Goal: Information Seeking & Learning: Learn about a topic

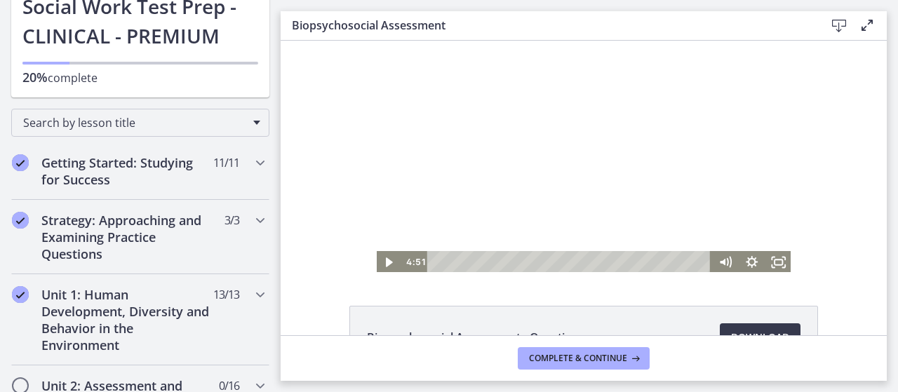
scroll to position [2, 0]
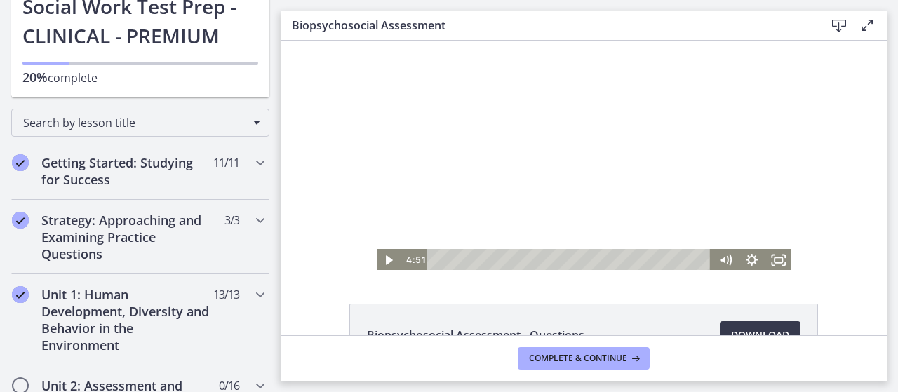
click at [486, 154] on div at bounding box center [583, 155] width 417 height 233
click at [576, 194] on div at bounding box center [583, 155] width 417 height 233
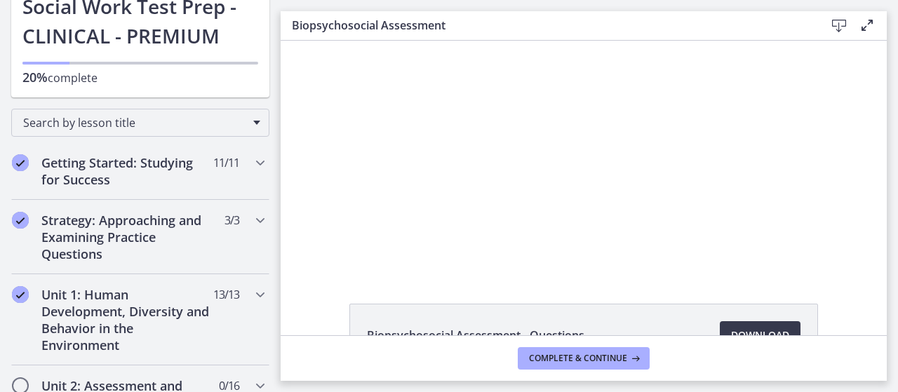
click at [576, 194] on div at bounding box center [583, 155] width 417 height 233
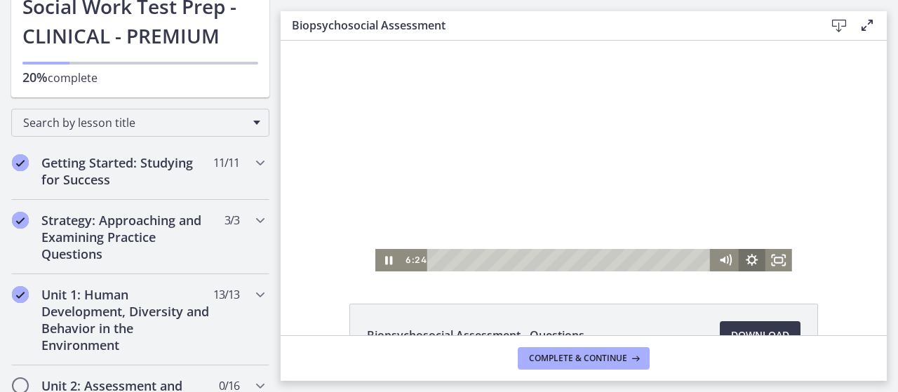
click at [747, 258] on icon "Show settings menu" at bounding box center [752, 260] width 27 height 22
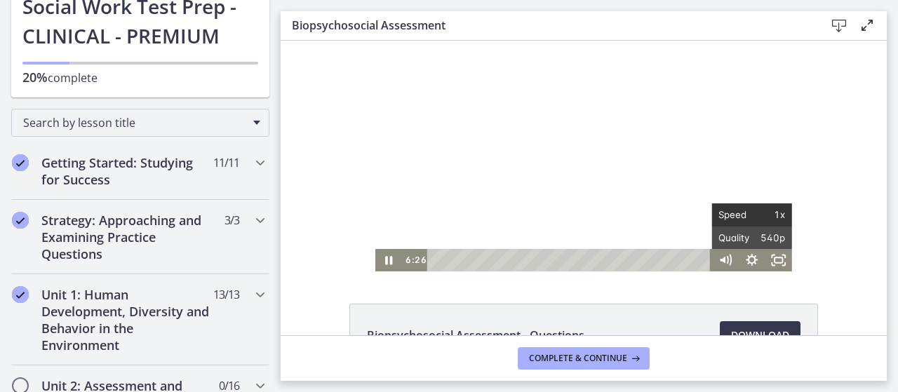
click at [737, 216] on span "Speed" at bounding box center [736, 215] width 34 height 22
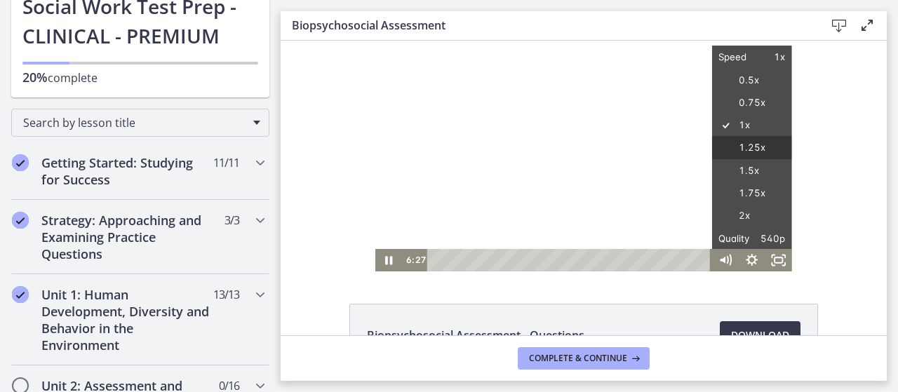
click at [745, 154] on label "1.25x" at bounding box center [752, 148] width 80 height 24
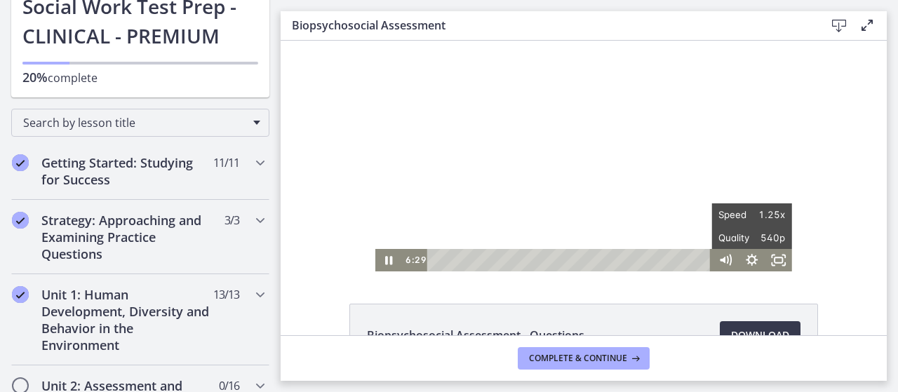
click at [654, 145] on div at bounding box center [583, 155] width 417 height 233
click at [653, 145] on div at bounding box center [583, 155] width 417 height 233
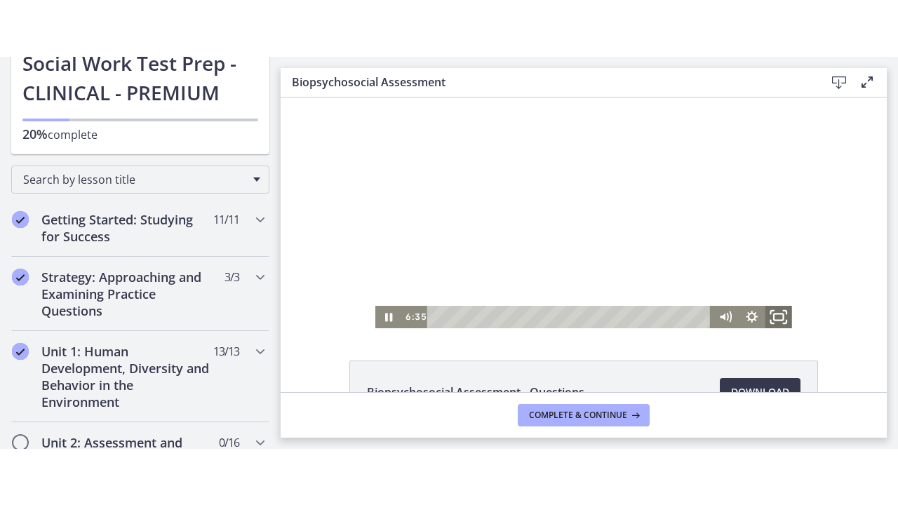
click at [776, 314] on icon "Fullscreen" at bounding box center [779, 316] width 32 height 27
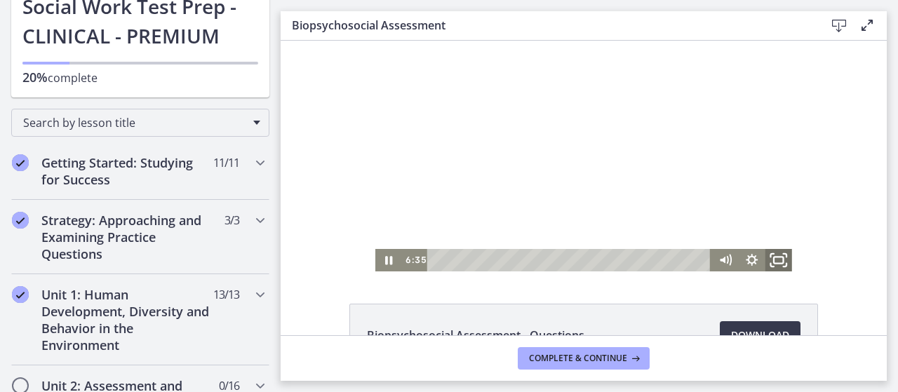
scroll to position [0, 0]
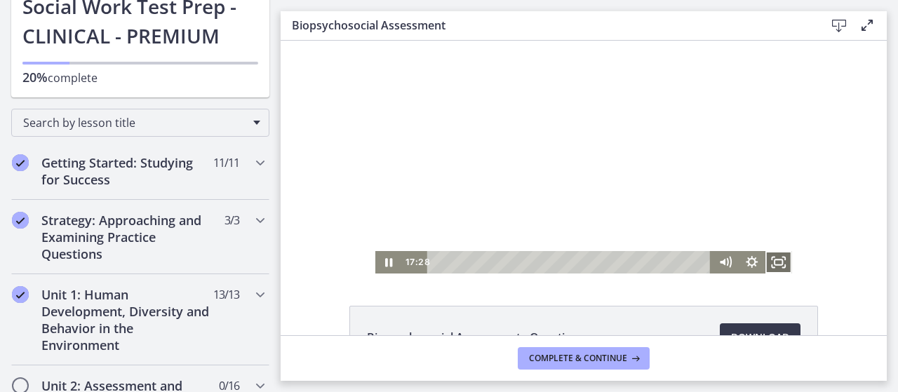
click at [783, 263] on icon "Fullscreen" at bounding box center [779, 262] width 27 height 22
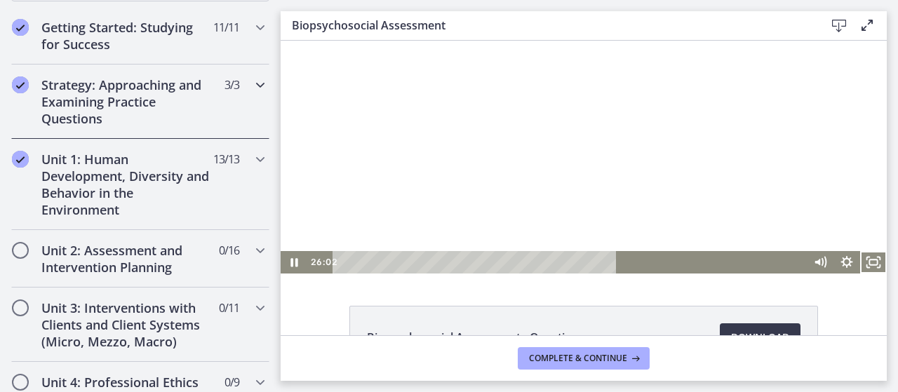
scroll to position [253, 0]
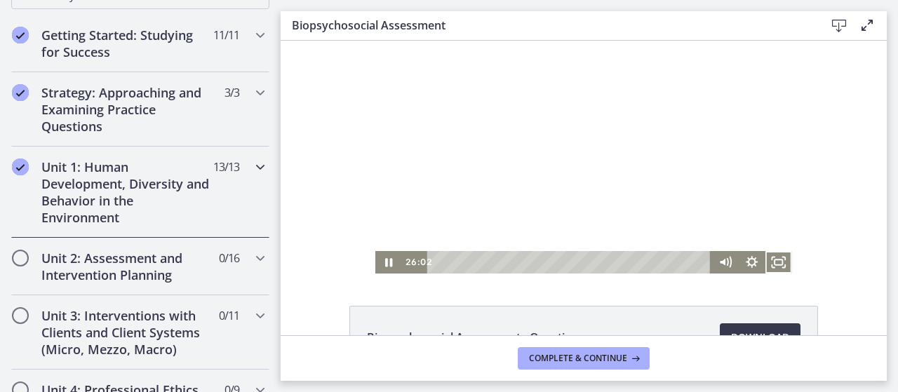
click at [174, 167] on h2 "Unit 1: Human Development, Diversity and Behavior in the Environment" at bounding box center [126, 192] width 171 height 67
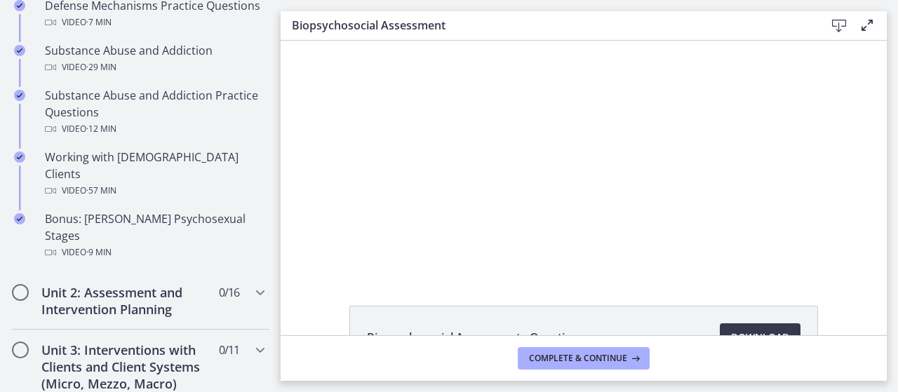
scroll to position [894, 0]
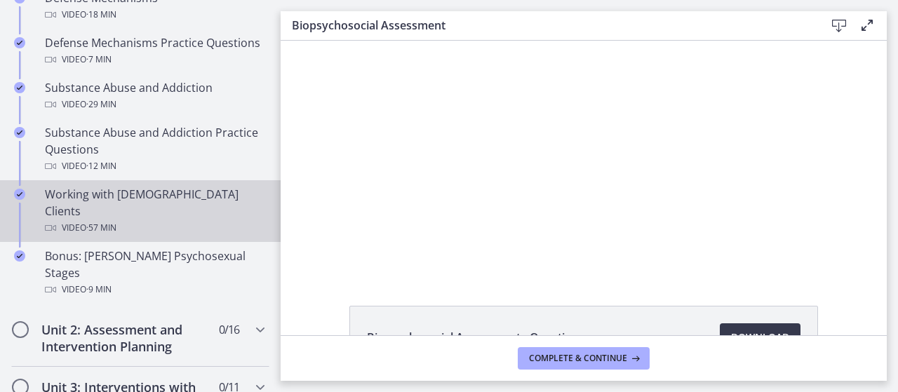
click at [110, 220] on span "· 57 min" at bounding box center [101, 228] width 30 height 17
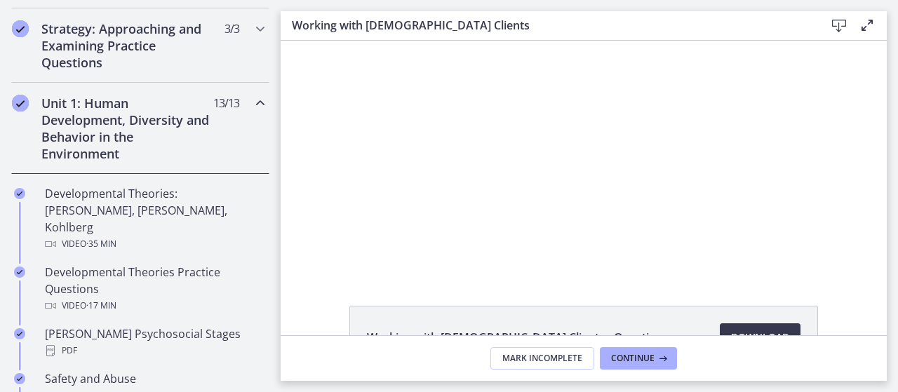
scroll to position [316, 0]
click at [625, 356] on span "Continue" at bounding box center [633, 358] width 44 height 11
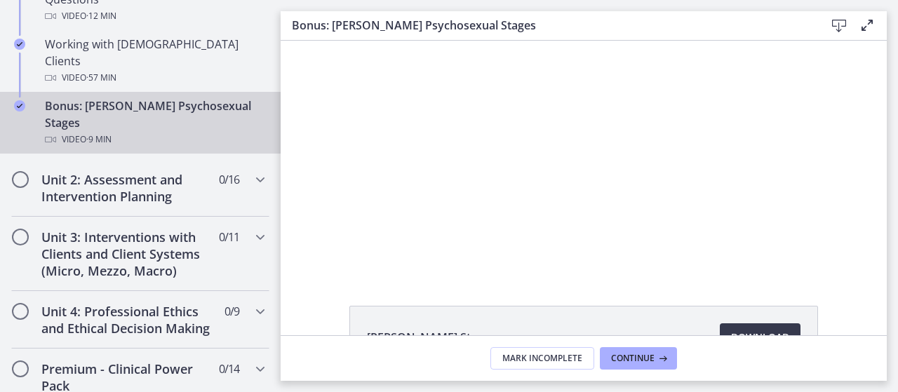
scroll to position [1045, 0]
click at [129, 171] on h2 "Unit 2: Assessment and Intervention Planning" at bounding box center [126, 188] width 171 height 34
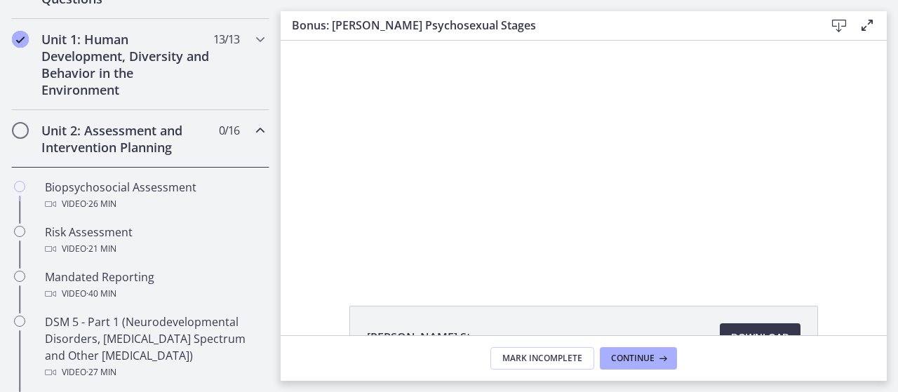
scroll to position [400, 0]
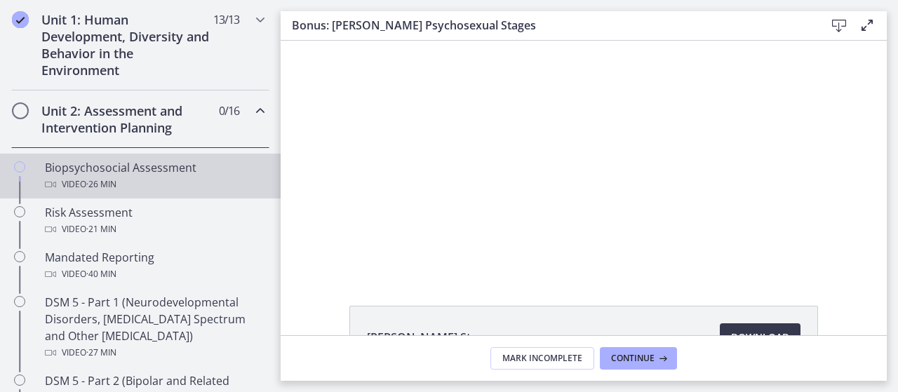
click at [126, 178] on div "Video · 26 min" at bounding box center [154, 184] width 219 height 17
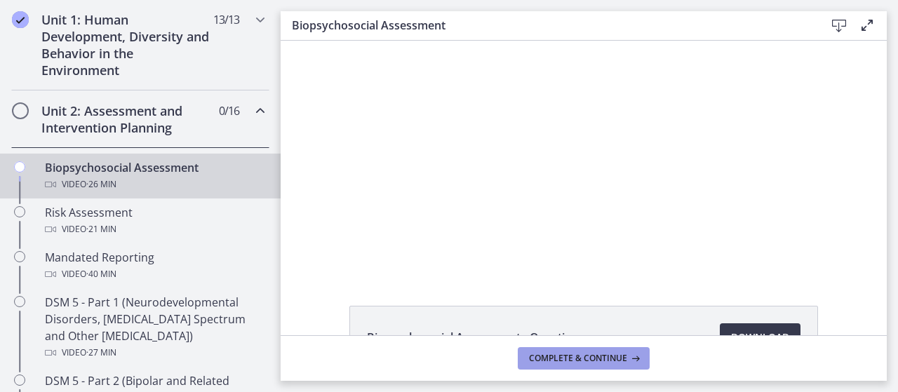
click at [571, 359] on span "Complete & continue" at bounding box center [578, 358] width 98 height 11
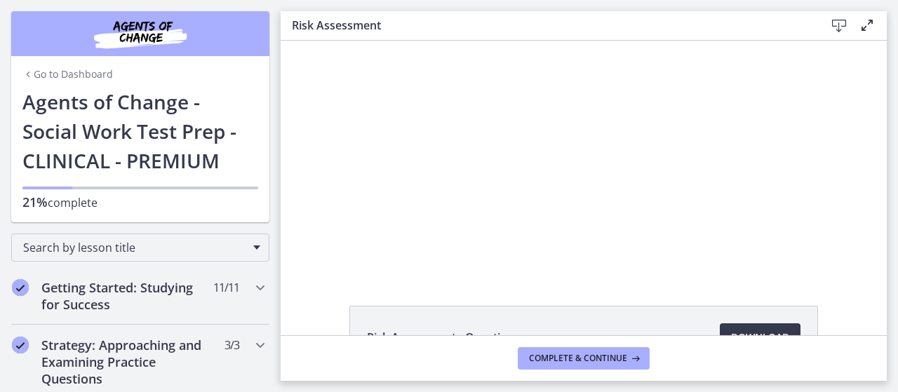
scroll to position [359, 0]
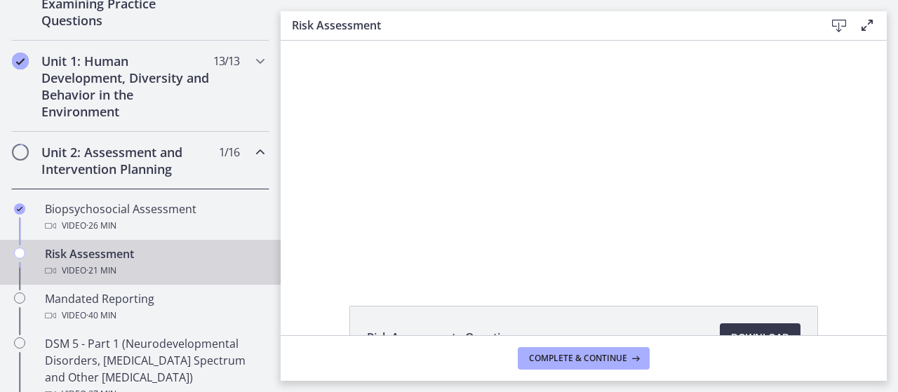
click at [152, 263] on div "Video · 21 min" at bounding box center [154, 270] width 219 height 17
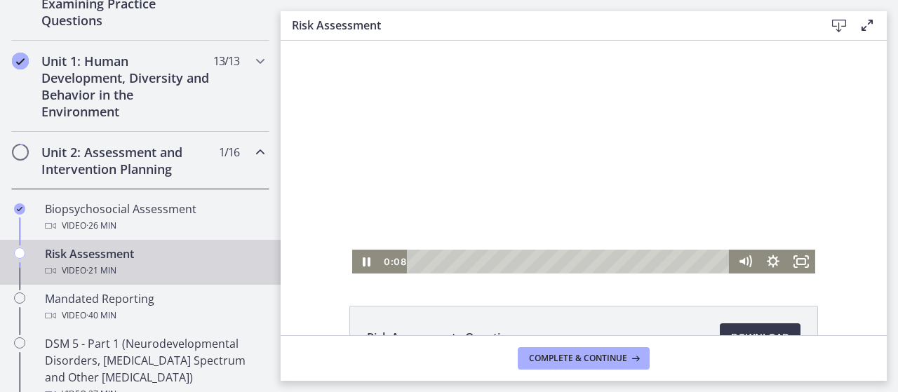
click at [636, 165] on div at bounding box center [583, 157] width 463 height 233
click at [576, 175] on div at bounding box center [583, 157] width 463 height 233
click at [561, 145] on div at bounding box center [583, 157] width 463 height 233
click at [531, 128] on div at bounding box center [583, 157] width 463 height 233
click at [635, 260] on div "Playbar" at bounding box center [639, 262] width 8 height 8
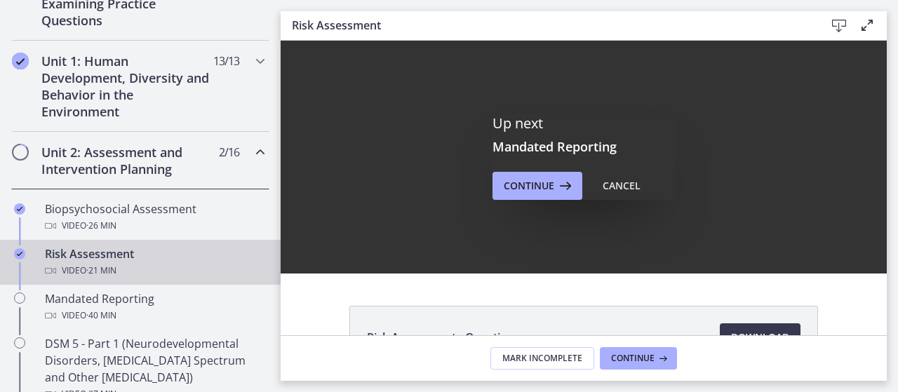
scroll to position [0, 0]
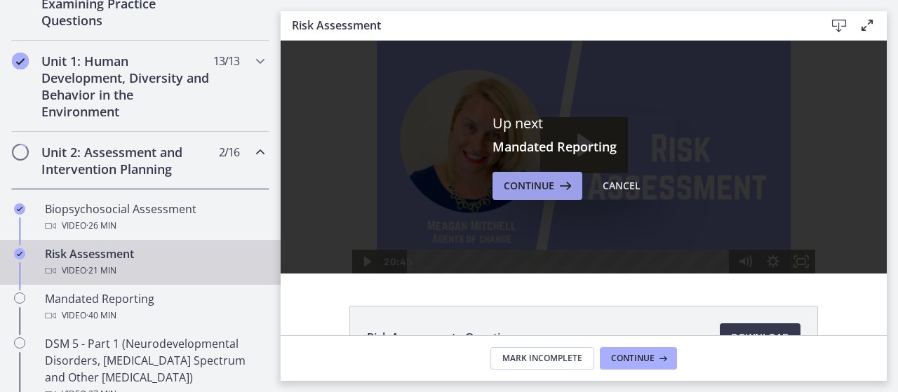
click at [557, 181] on icon at bounding box center [564, 186] width 20 height 17
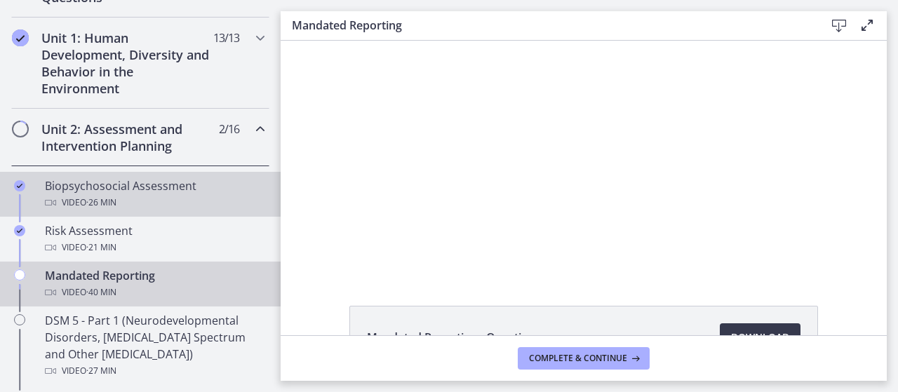
scroll to position [383, 0]
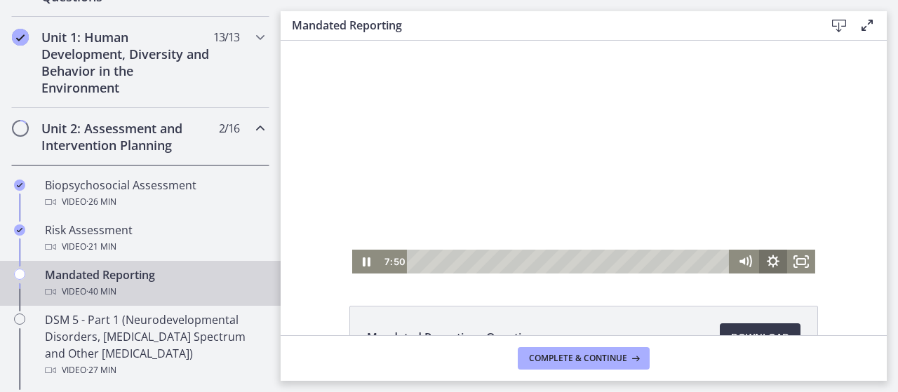
click at [767, 258] on icon "Show settings menu" at bounding box center [773, 261] width 13 height 13
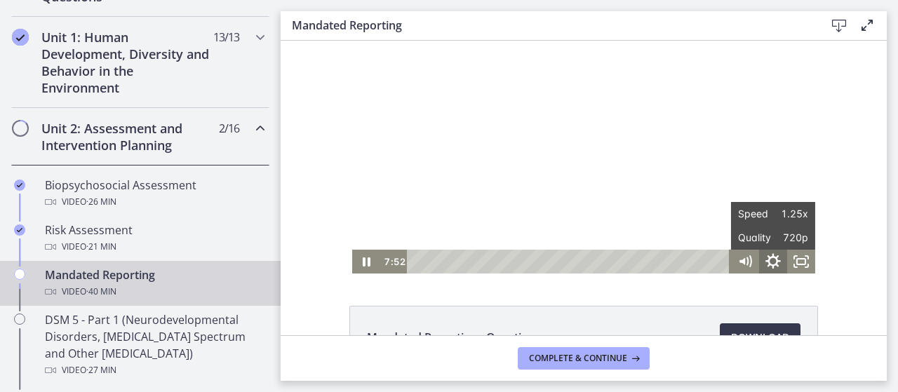
click at [771, 267] on icon "Hide settings menu" at bounding box center [774, 262] width 34 height 29
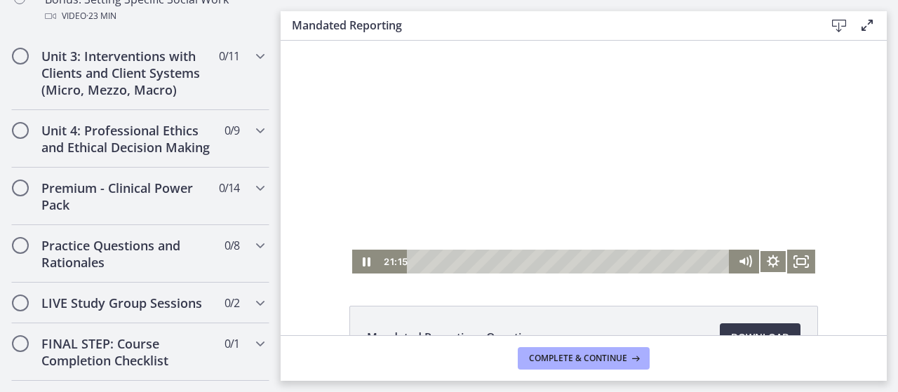
scroll to position [1410, 0]
click at [154, 214] on h2 "Premium - Clinical Power Pack" at bounding box center [126, 197] width 171 height 34
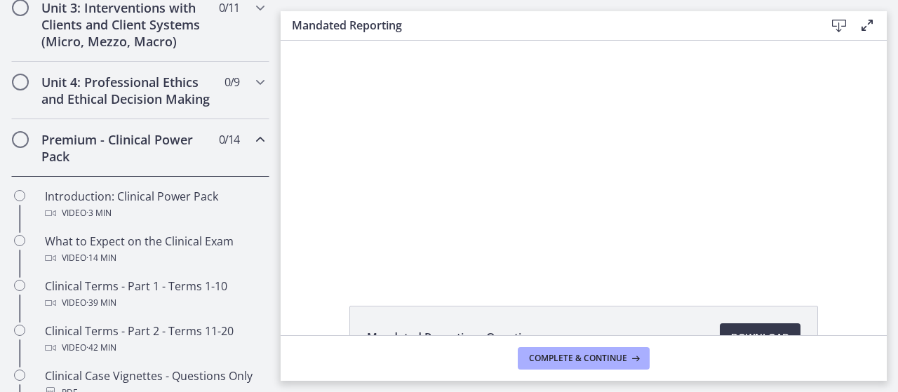
scroll to position [561, 0]
click at [186, 159] on h2 "Premium - Clinical Power Pack" at bounding box center [126, 148] width 171 height 34
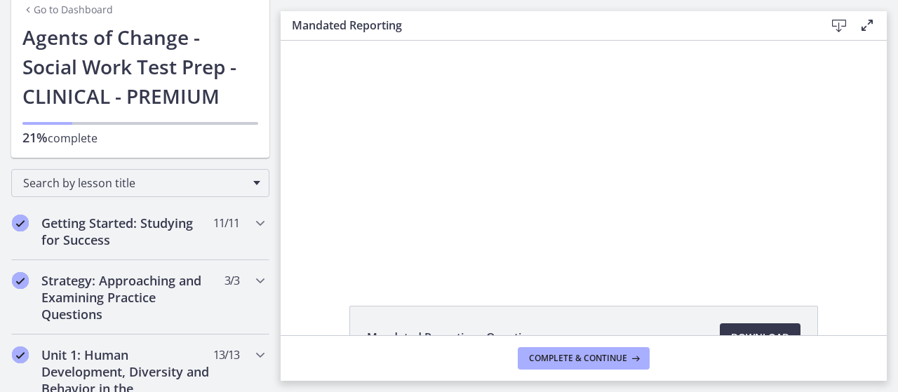
scroll to position [62, 0]
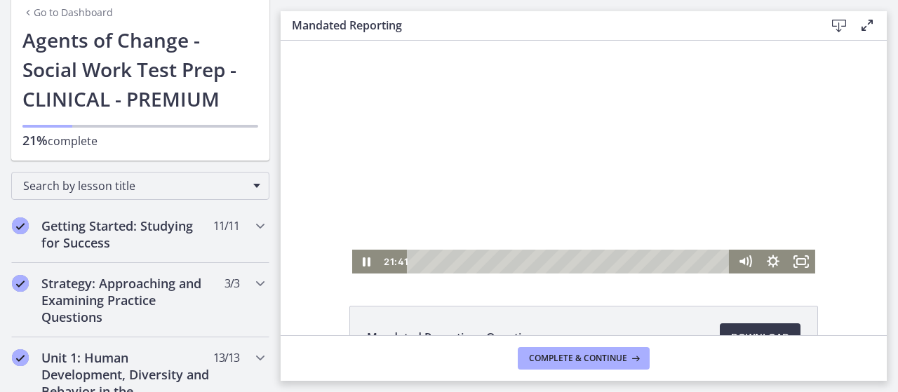
click at [543, 155] on div at bounding box center [583, 157] width 463 height 233
click at [561, 182] on div at bounding box center [583, 157] width 463 height 233
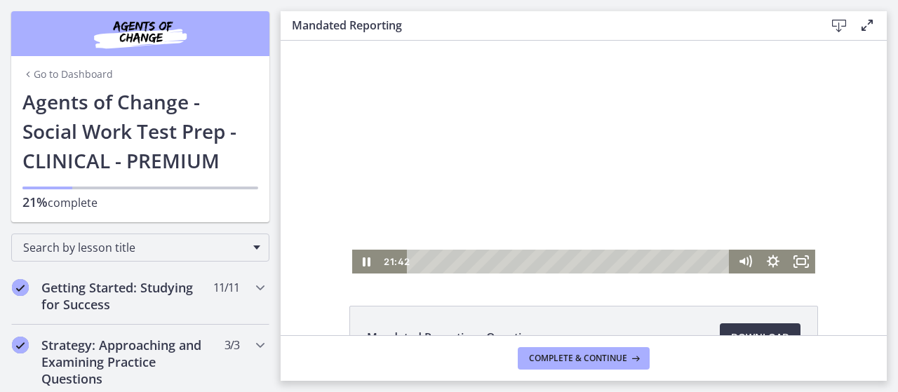
scroll to position [62, 0]
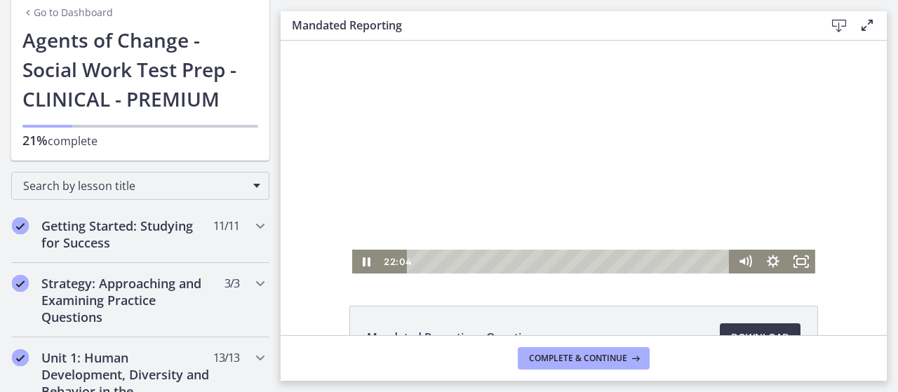
click at [630, 157] on div at bounding box center [583, 157] width 463 height 233
